Goal: Information Seeking & Learning: Check status

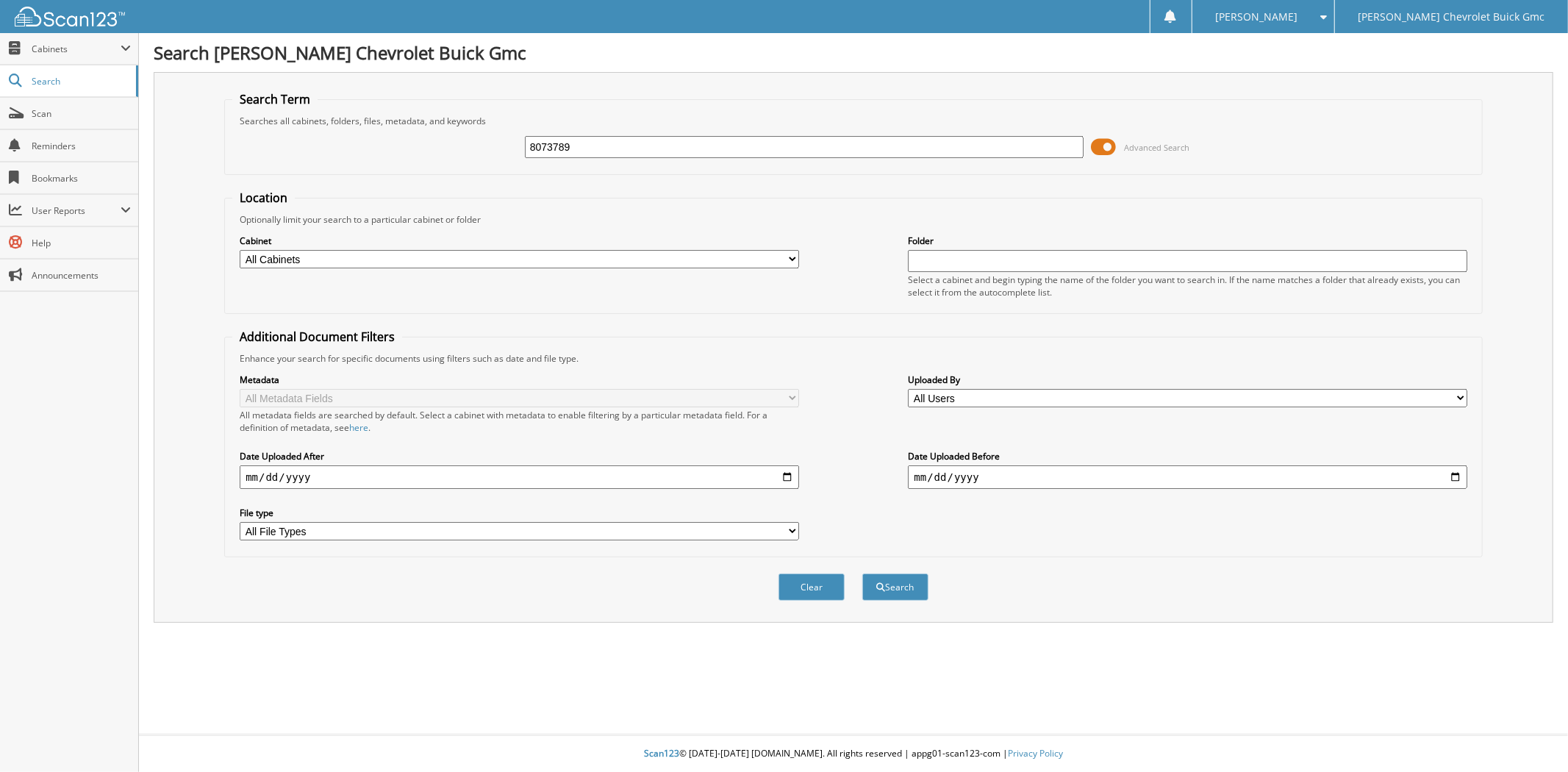
type input "8073789"
click at [862, 574] on button "Search" at bounding box center [895, 587] width 66 height 27
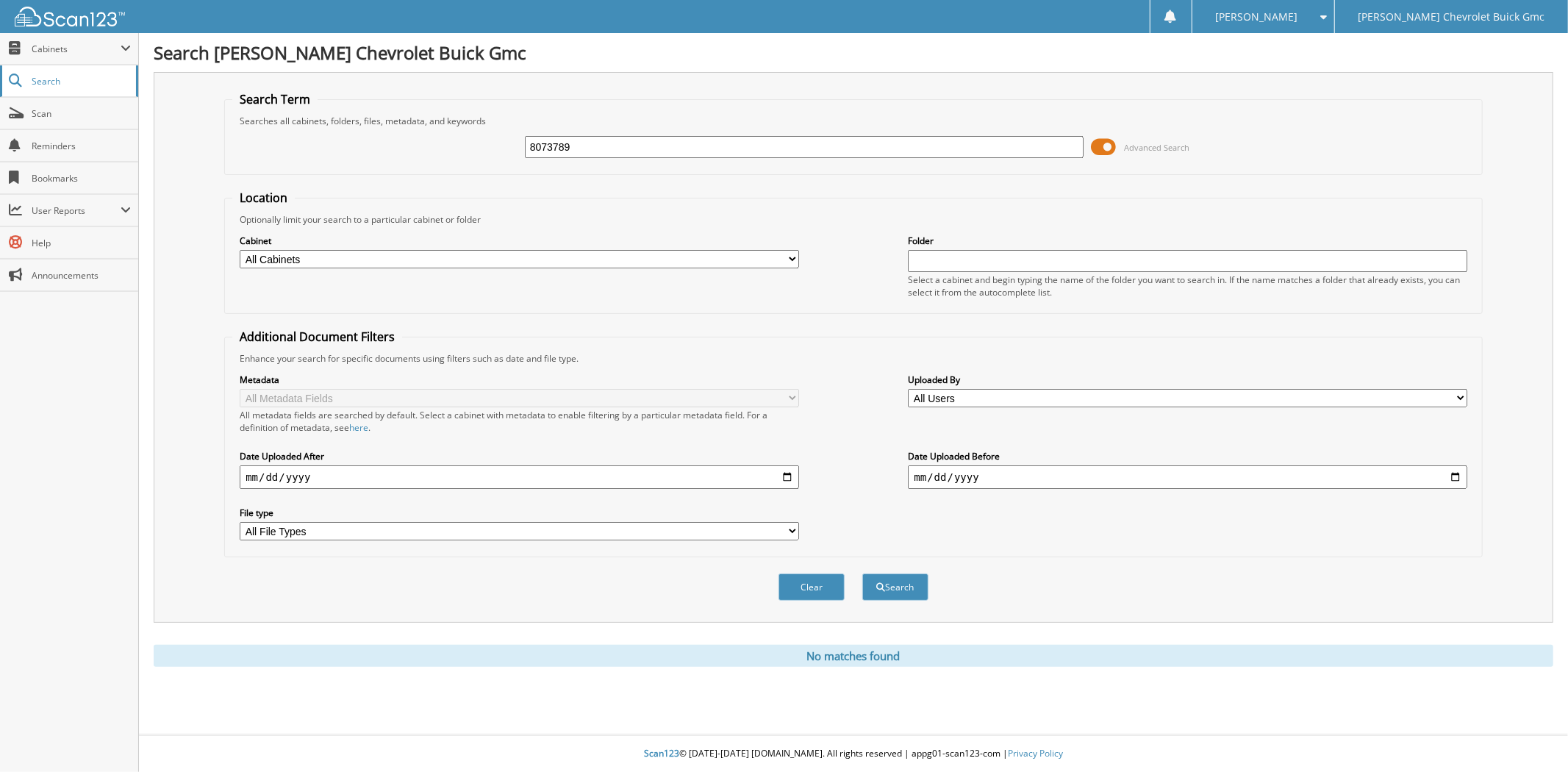
click at [62, 84] on span "Search" at bounding box center [80, 80] width 98 height 12
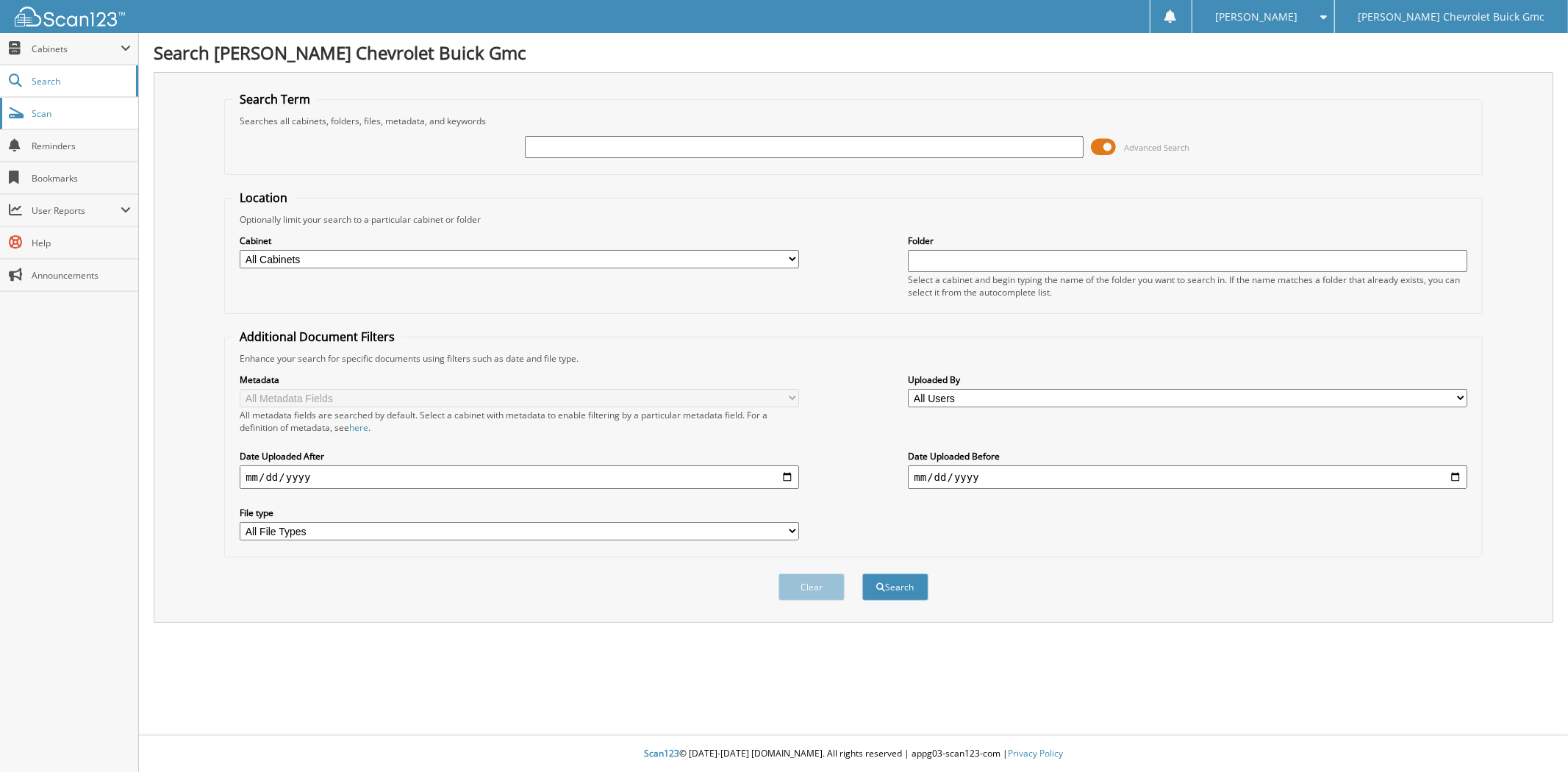
click at [53, 107] on span "Scan" at bounding box center [81, 113] width 99 height 12
